Goal: Navigation & Orientation: Find specific page/section

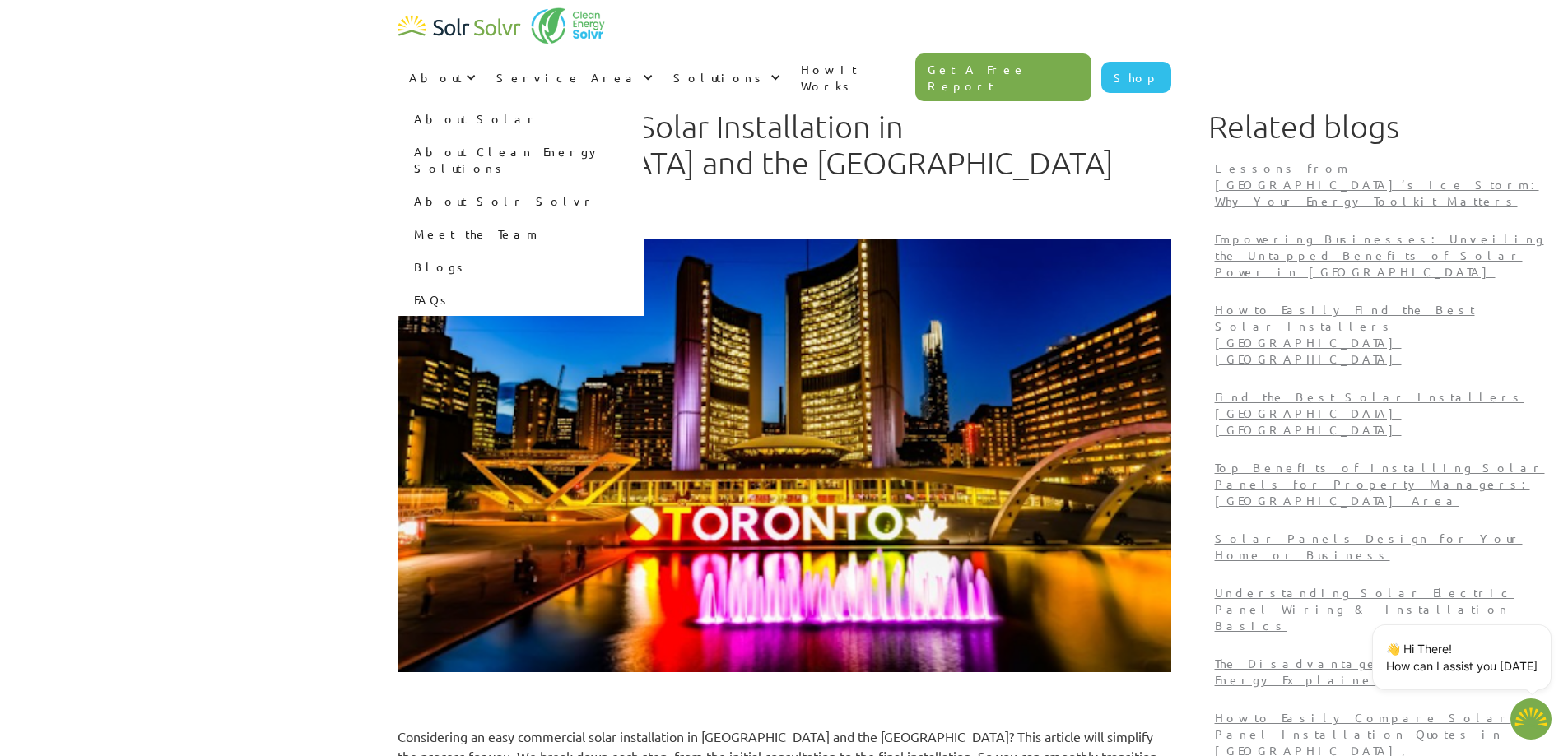
click at [645, 218] on link "Meet the Team" at bounding box center [521, 234] width 247 height 33
type textarea "x"
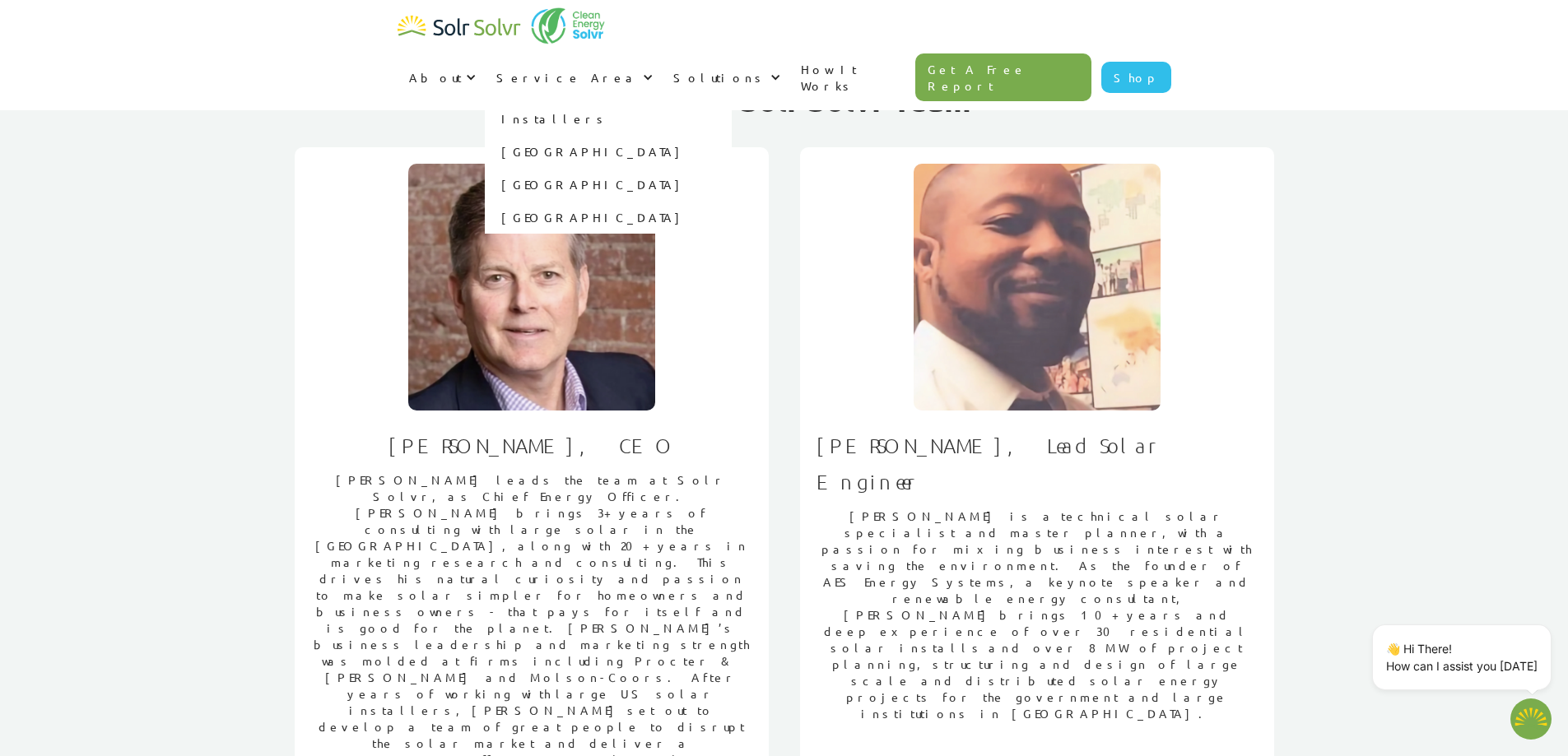
click at [732, 135] on link "[GEOGRAPHIC_DATA]" at bounding box center [608, 151] width 247 height 33
type textarea "x"
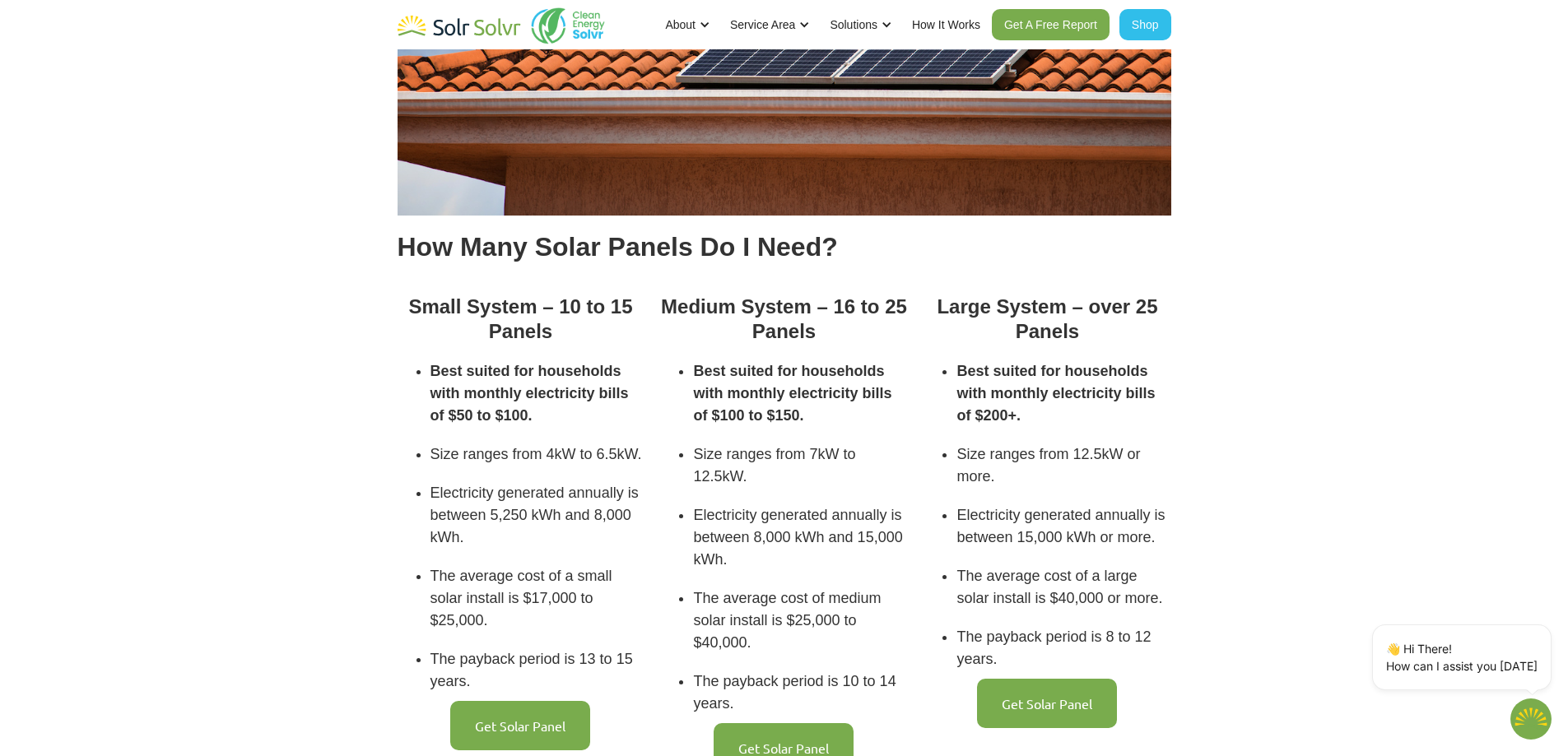
scroll to position [3128, 0]
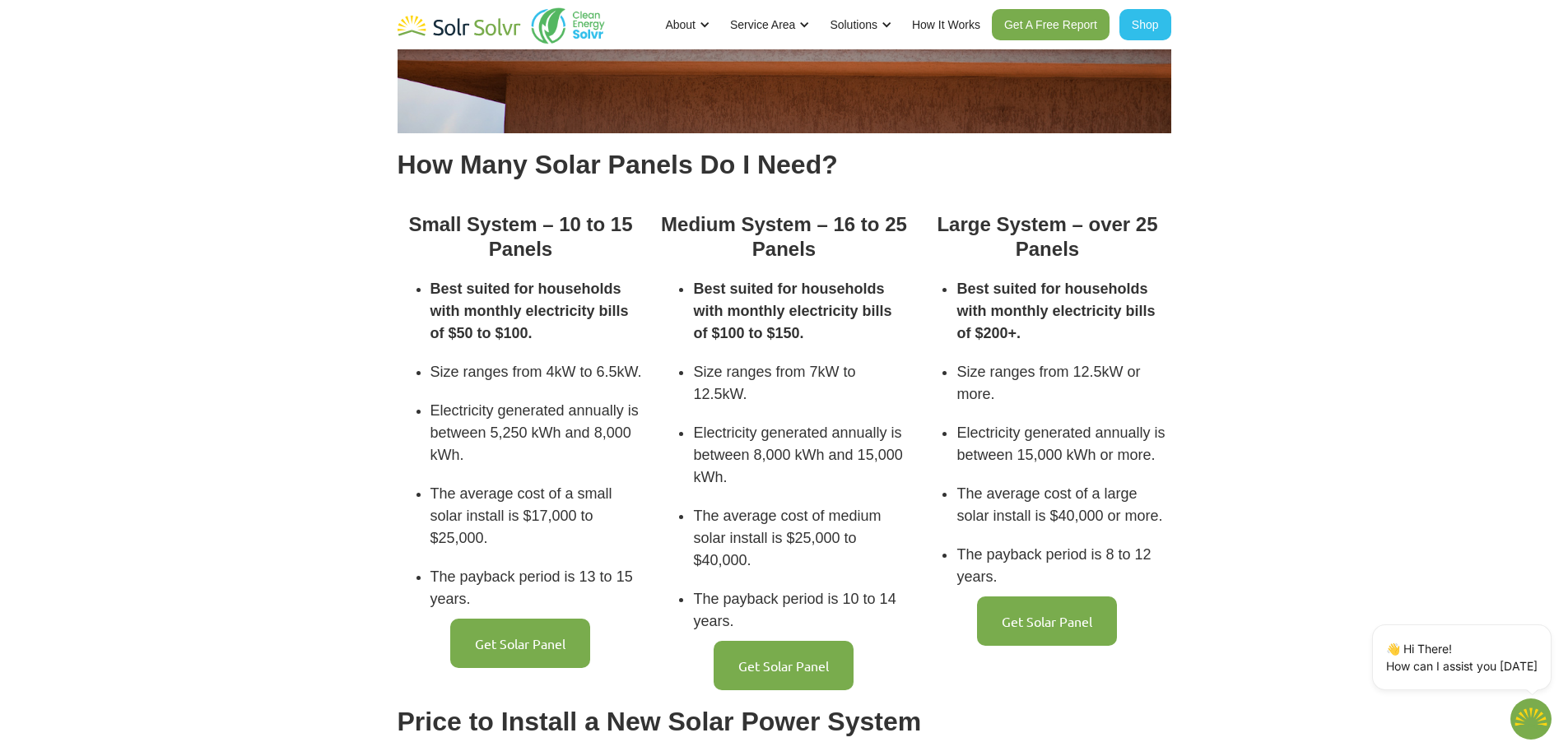
type textarea "x"
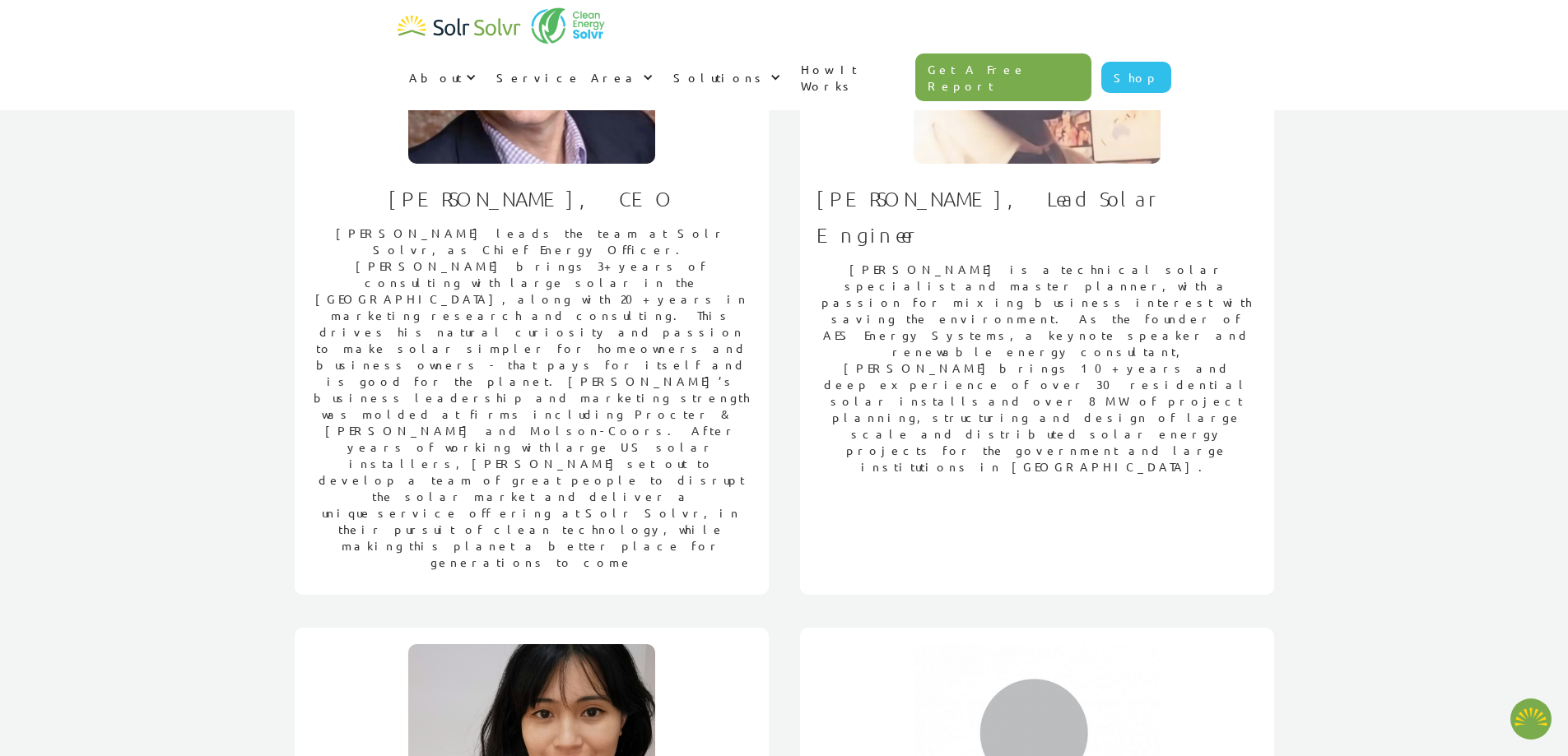
scroll to position [329, 0]
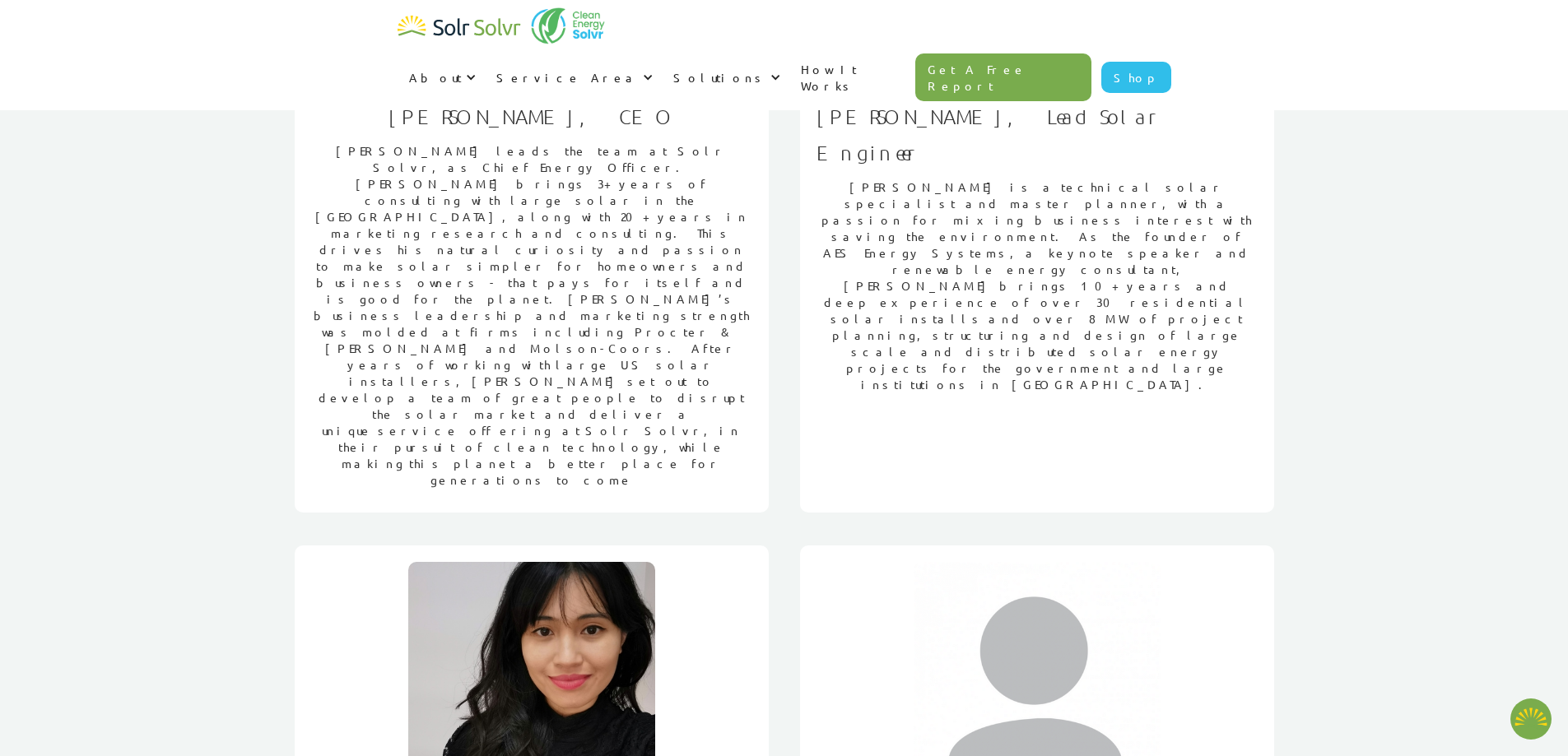
type textarea "x"
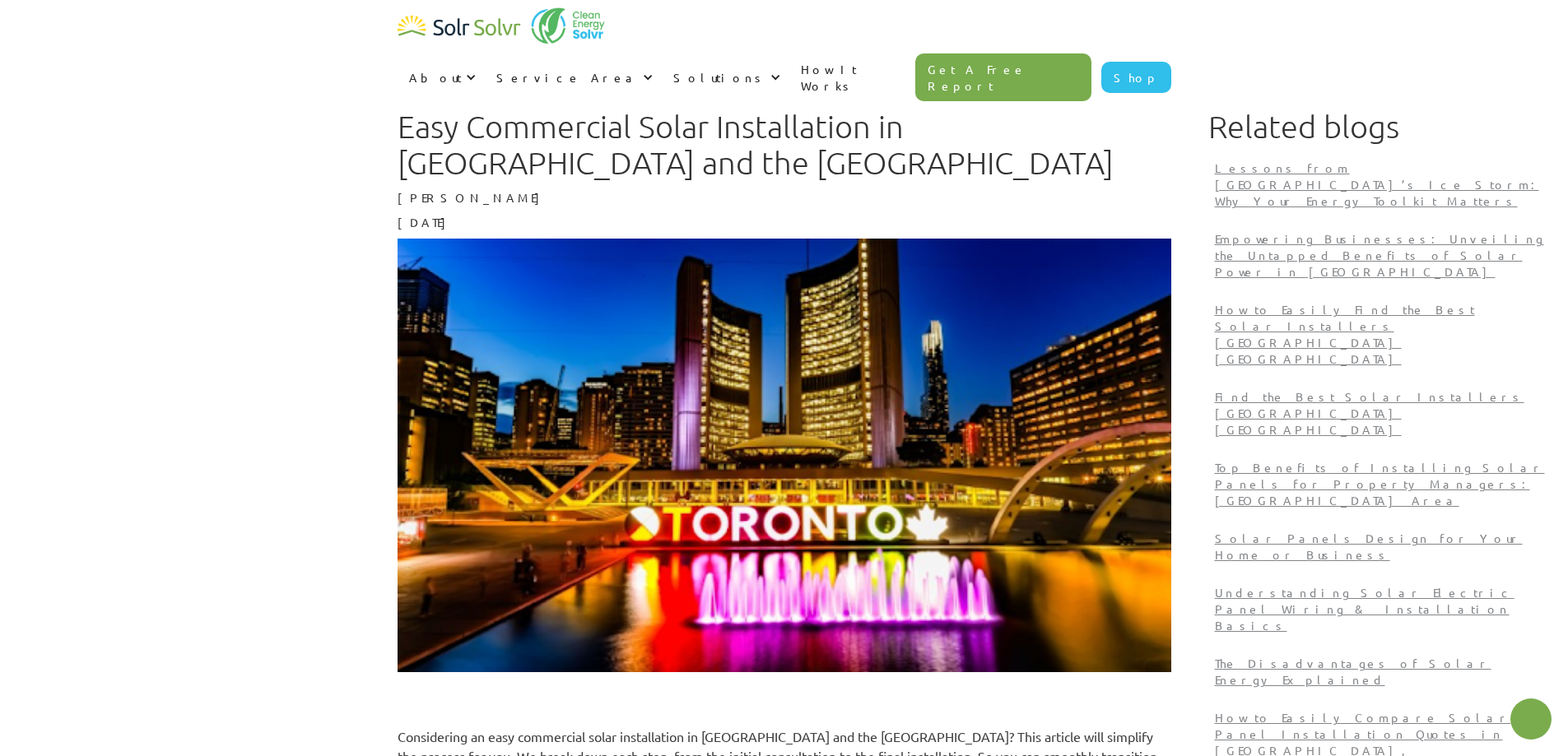
type textarea "x"
